Goal: Information Seeking & Learning: Learn about a topic

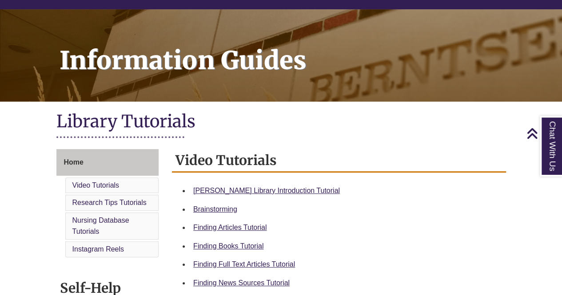
scroll to position [103, 0]
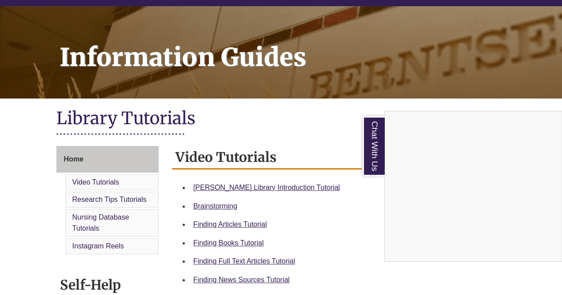
click at [272, 186] on div "Chat With Us" at bounding box center [281, 147] width 562 height 295
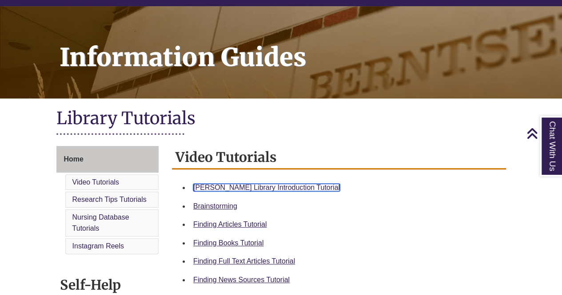
click at [271, 187] on link "Berntsen Library Introduction Tutorial" at bounding box center [266, 188] width 147 height 8
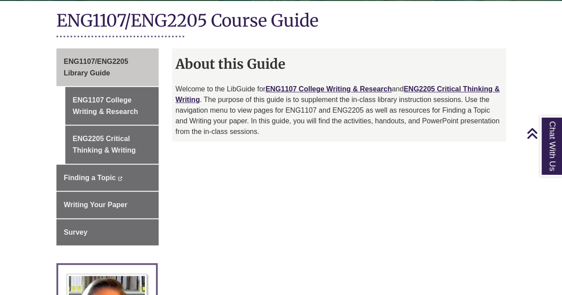
scroll to position [215, 0]
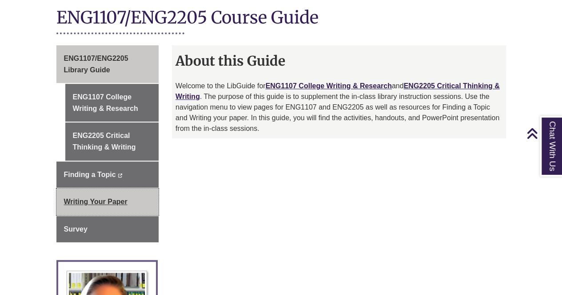
click at [90, 198] on span "Writing Your Paper" at bounding box center [96, 202] width 64 height 8
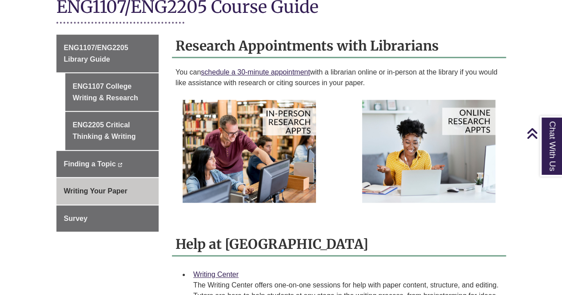
scroll to position [219, 0]
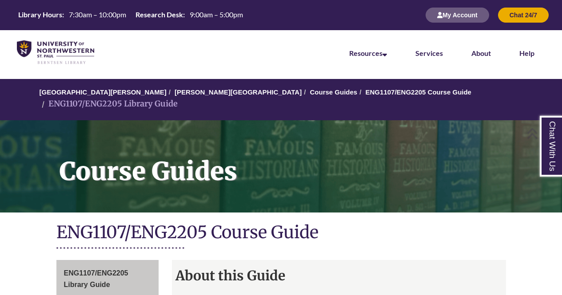
scroll to position [215, 0]
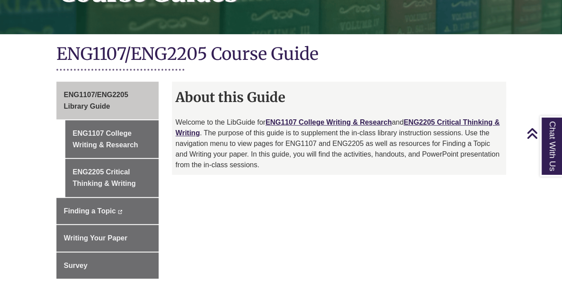
scroll to position [193, 0]
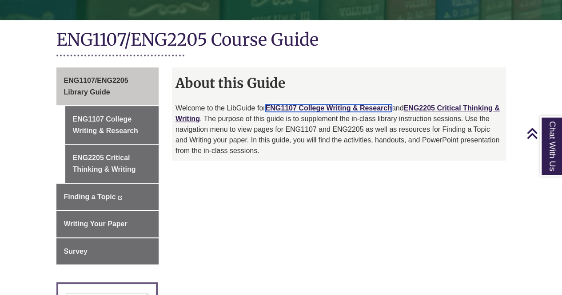
click at [360, 104] on link "ENG1107 College Writing & Research" at bounding box center [328, 108] width 126 height 8
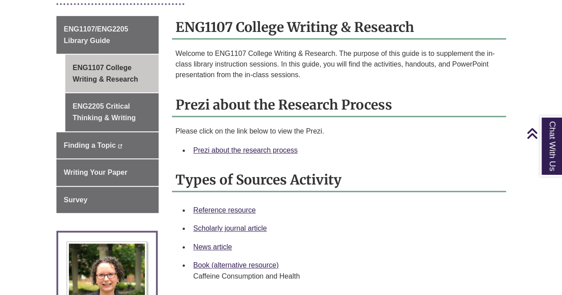
scroll to position [237, 0]
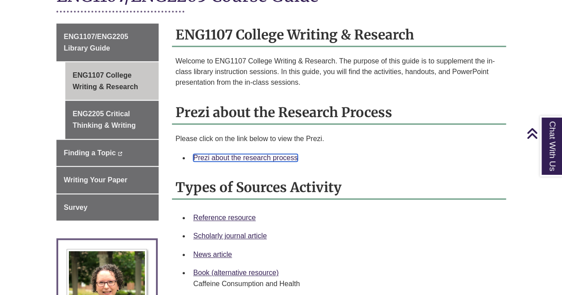
click at [267, 154] on link "Prezi about the research process" at bounding box center [245, 158] width 104 height 8
